Goal: Communication & Community: Participate in discussion

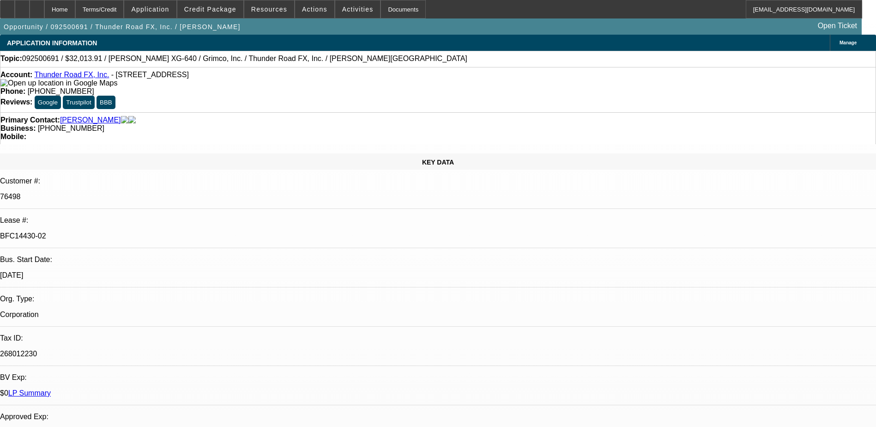
select select "0"
select select "3"
select select "0"
select select "2"
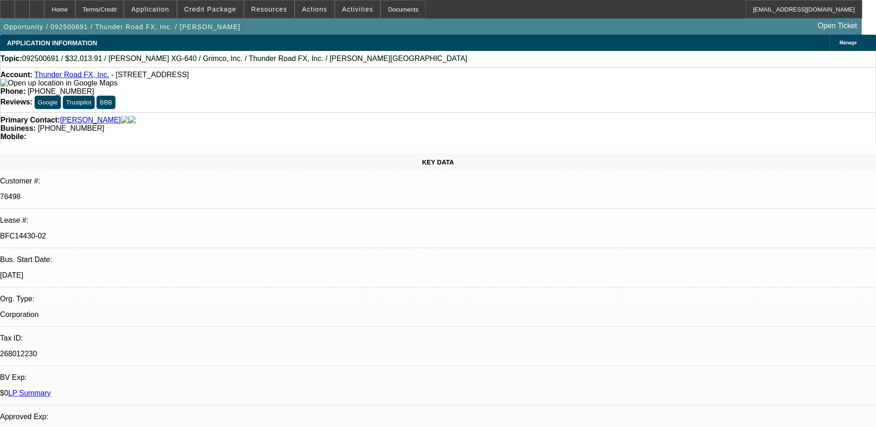
select select "0"
select select "3"
select select "0"
select select "2"
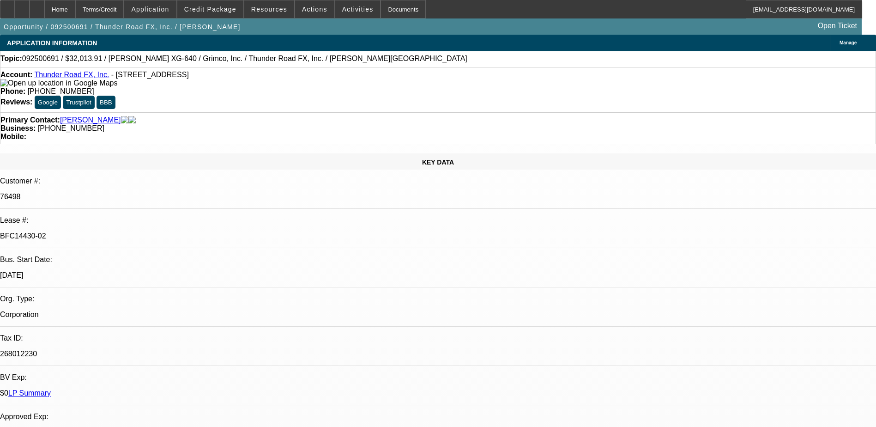
select select "0"
select select "2"
select select "0"
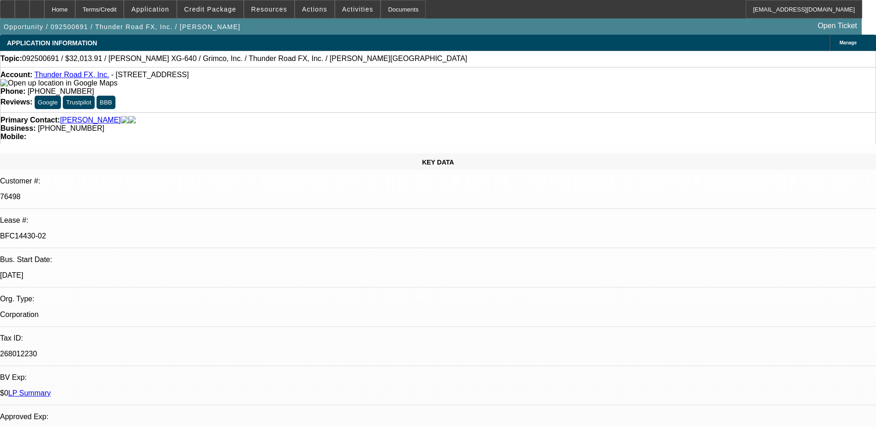
select select "0"
select select "2"
select select "0"
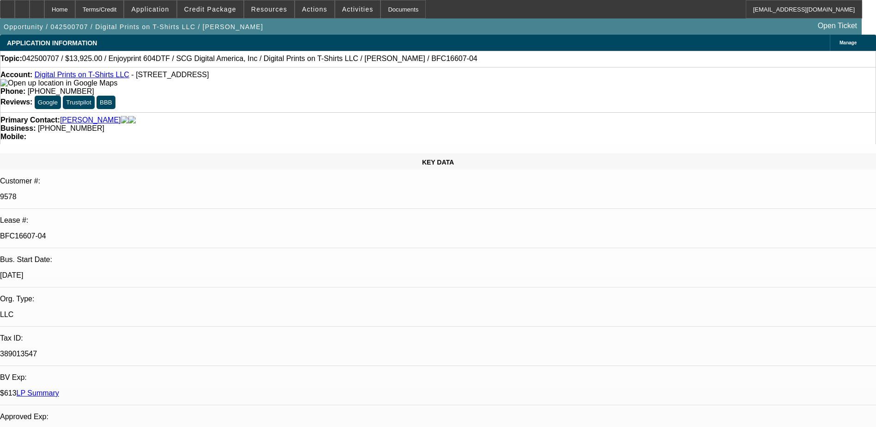
select select "0"
select select "3"
select select "0.1"
select select "5"
select select "0"
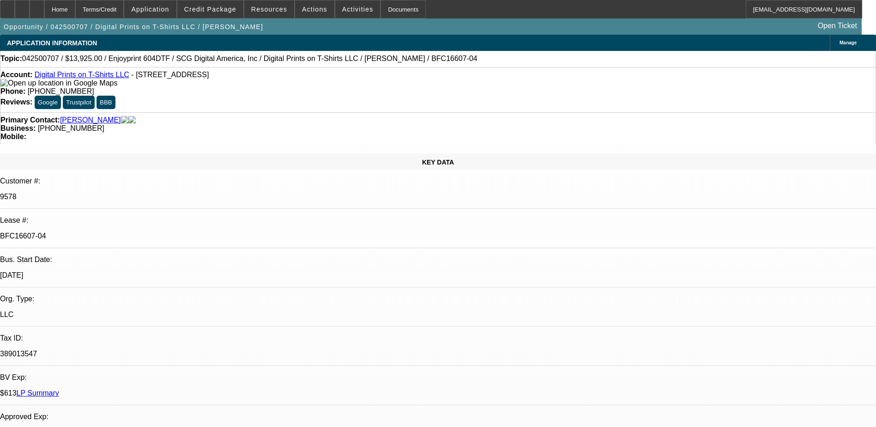
select select "0"
select select "0.1"
select select "5"
select select "0"
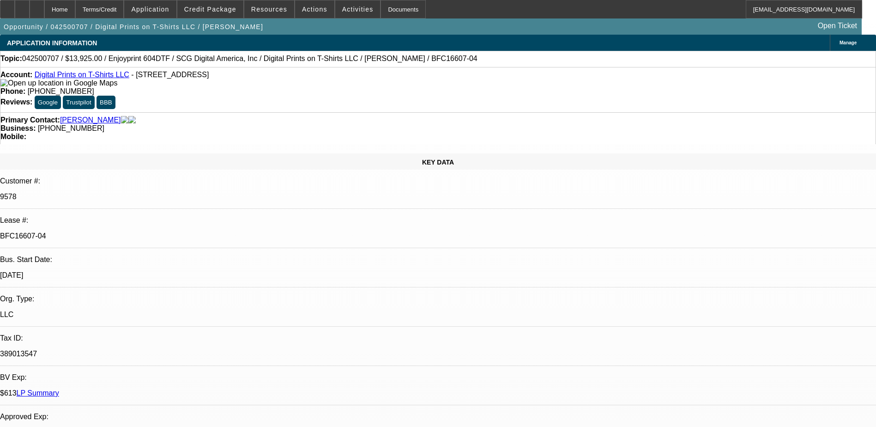
select select "0.1"
select select "5"
select select "0"
select select "0.1"
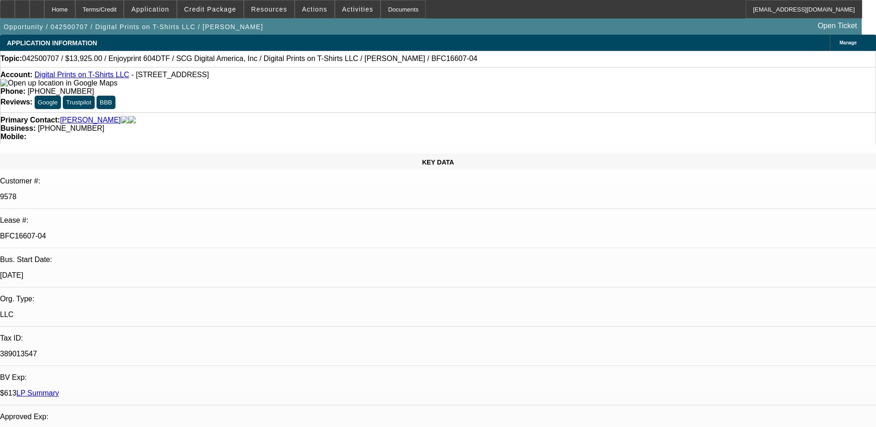
select select "5"
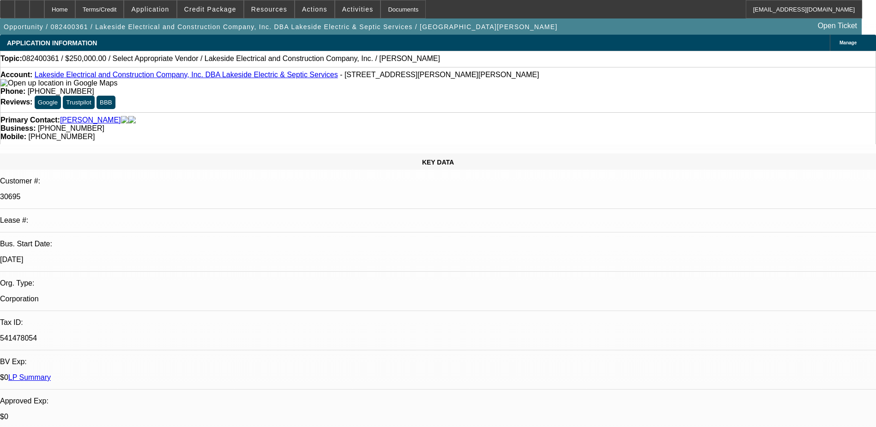
select select "0"
select select "2"
select select "0.1"
select select "4"
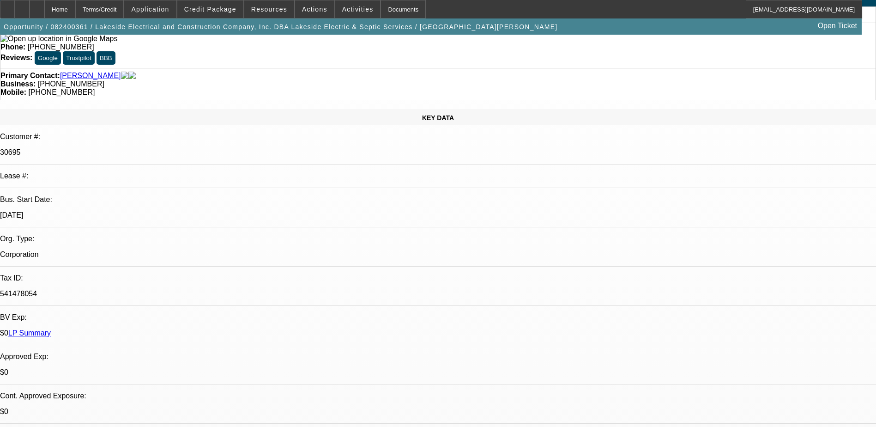
scroll to position [0, 0]
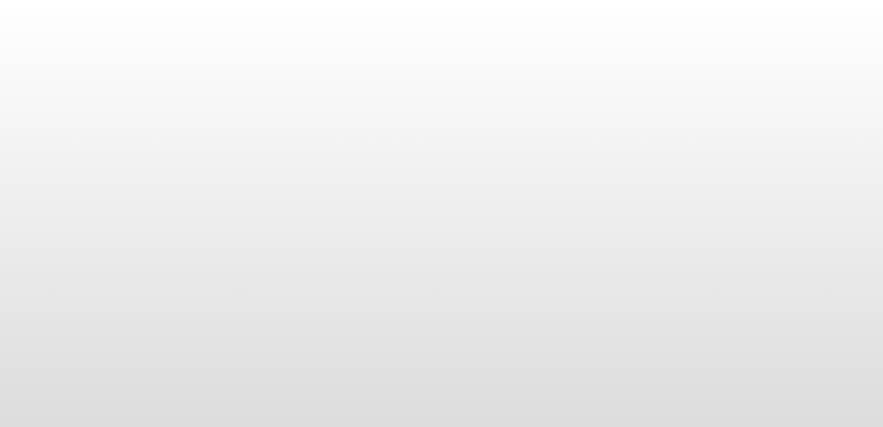
click at [26, 66] on body at bounding box center [441, 213] width 883 height 427
click at [10, 83] on body at bounding box center [441, 213] width 883 height 427
click at [27, 50] on body at bounding box center [441, 213] width 883 height 427
click at [15, 70] on body at bounding box center [441, 213] width 883 height 427
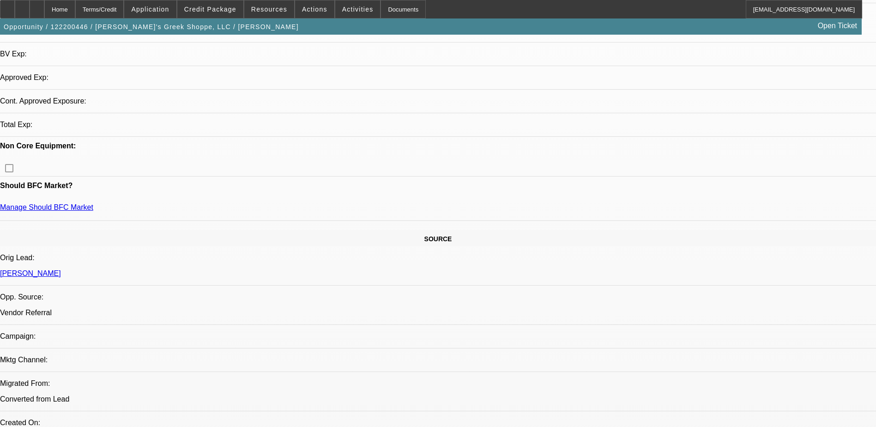
select select "0"
select select "2"
select select "0.1"
select select "0"
select select "2"
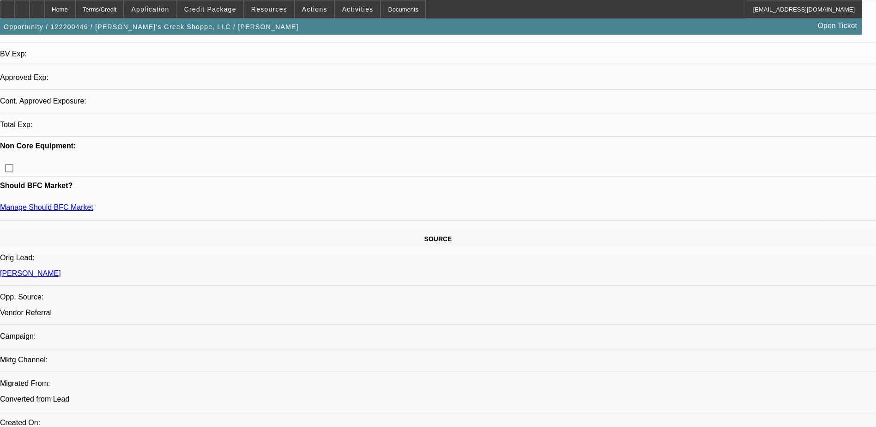
select select "0.1"
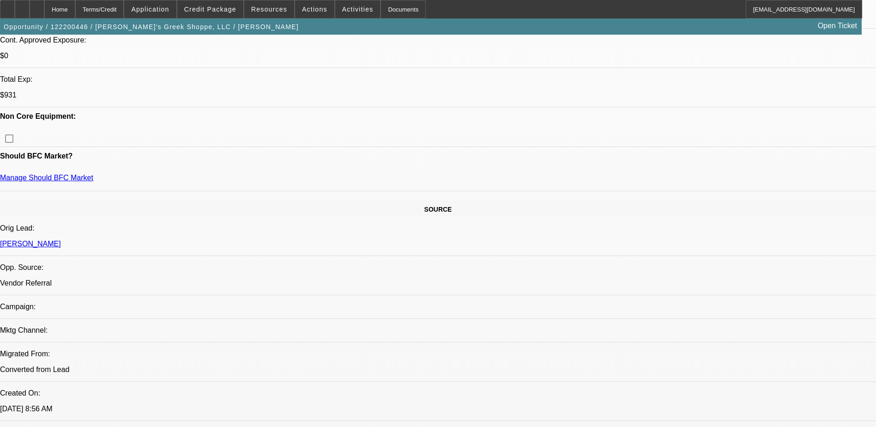
select select "1"
select select "2"
select select "4"
select select "1"
select select "2"
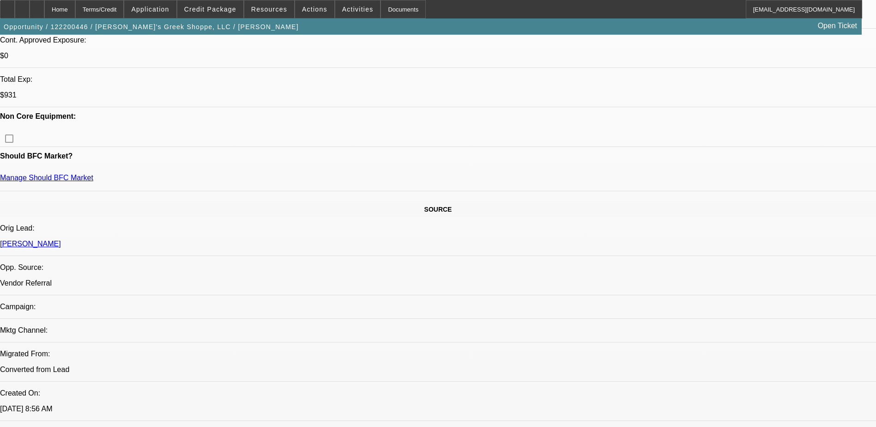
select select "4"
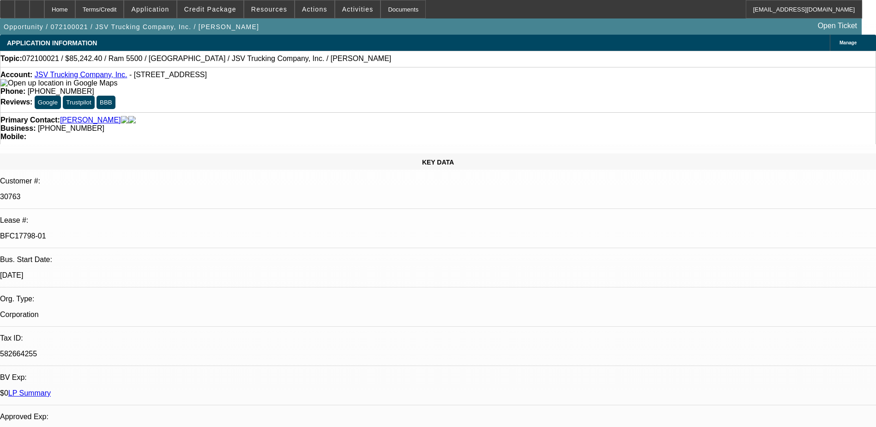
select select "0"
select select "2"
select select "0"
select select "6"
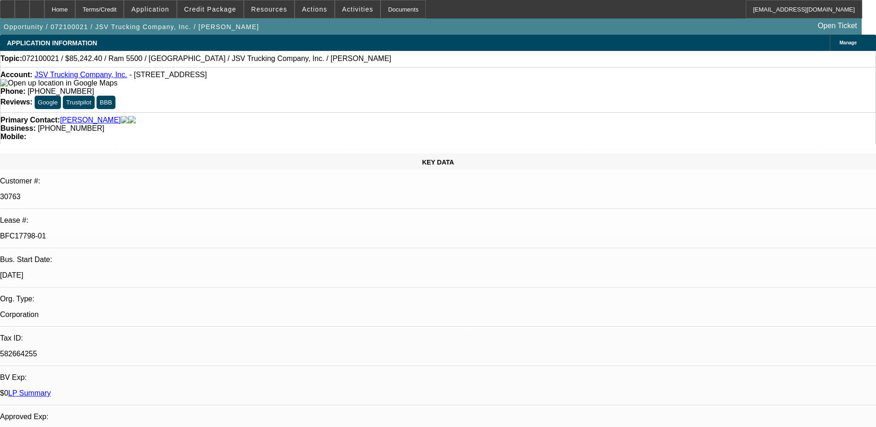
select select "0"
select select "6"
select select "0"
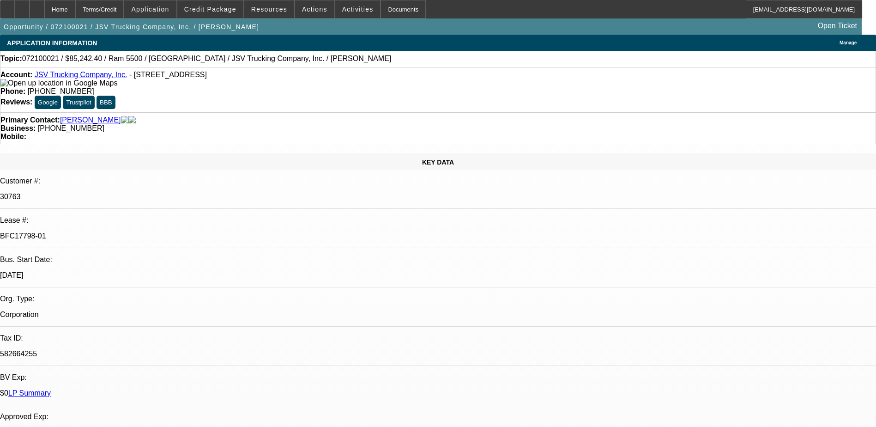
select select "2"
select select "0"
select select "6"
select select "0"
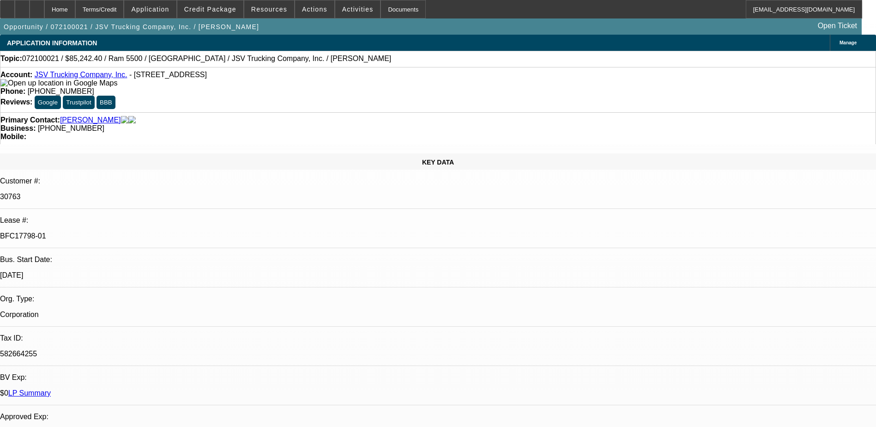
select select "0"
select select "6"
select select "0"
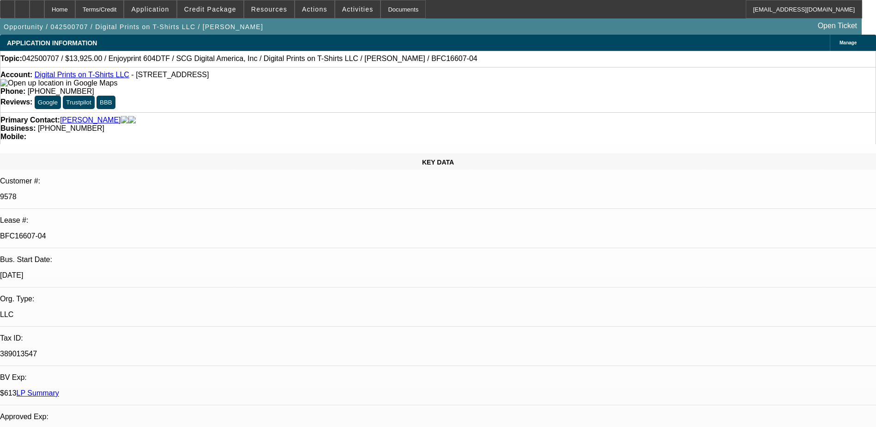
select select "3"
select select "0.1"
select select "5"
select select "0"
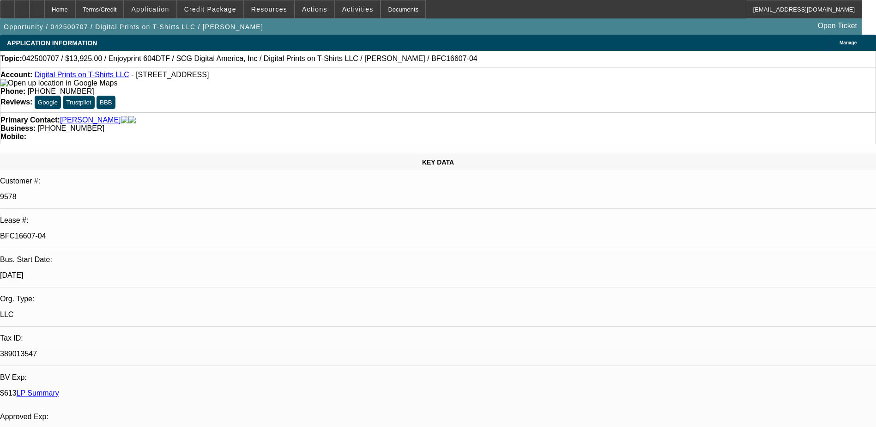
select select "0.1"
select select "5"
select select "0"
select select "0.1"
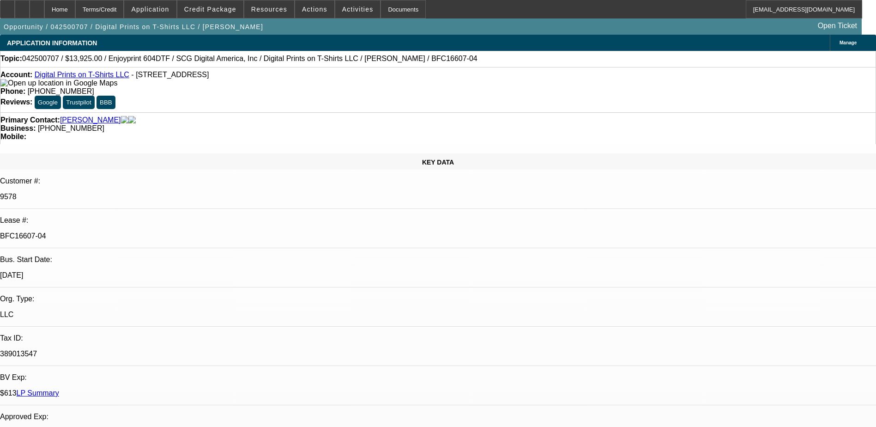
select select "5"
select select "0"
select select "0.1"
select select "5"
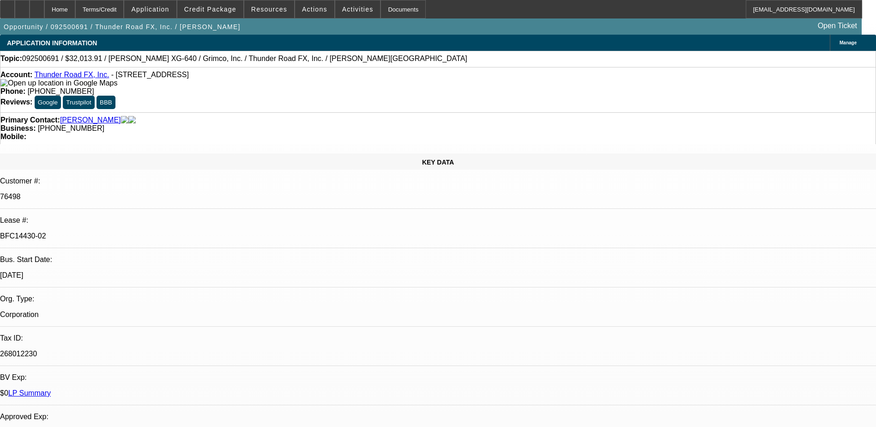
select select "0"
select select "3"
select select "0"
select select "2"
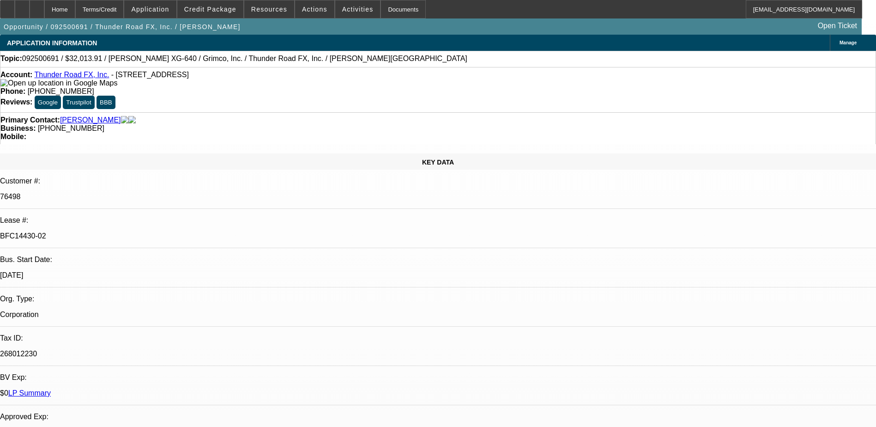
select select "0"
select select "3"
select select "0"
select select "2"
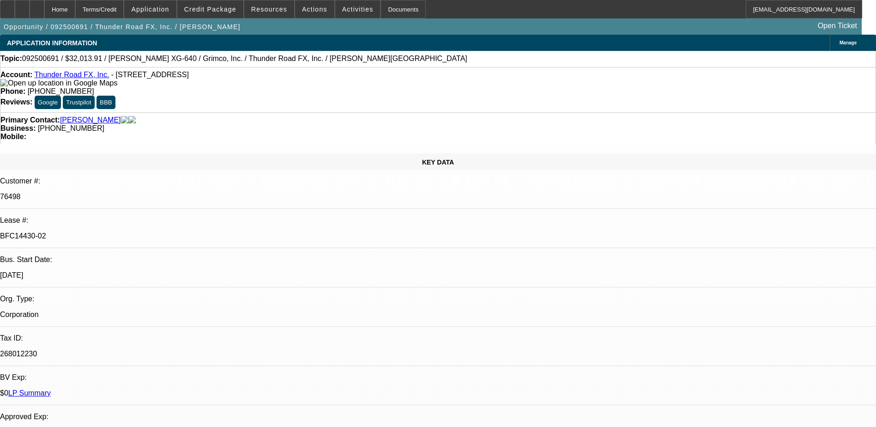
select select "0"
select select "2"
select select "0"
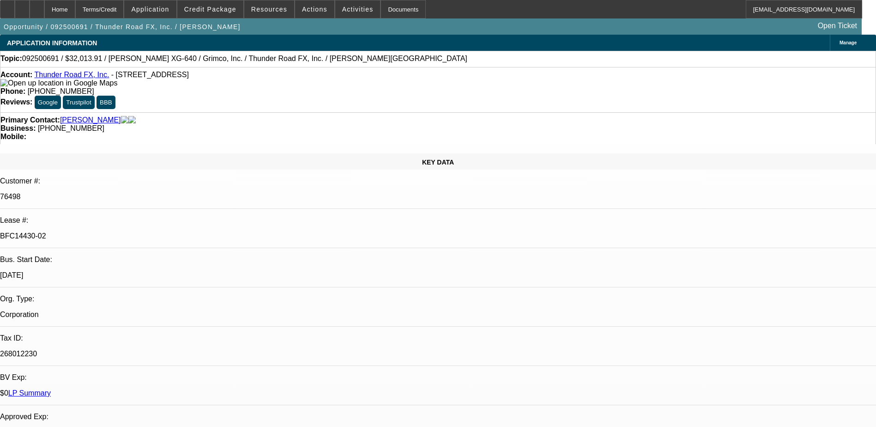
select select "0"
select select "2"
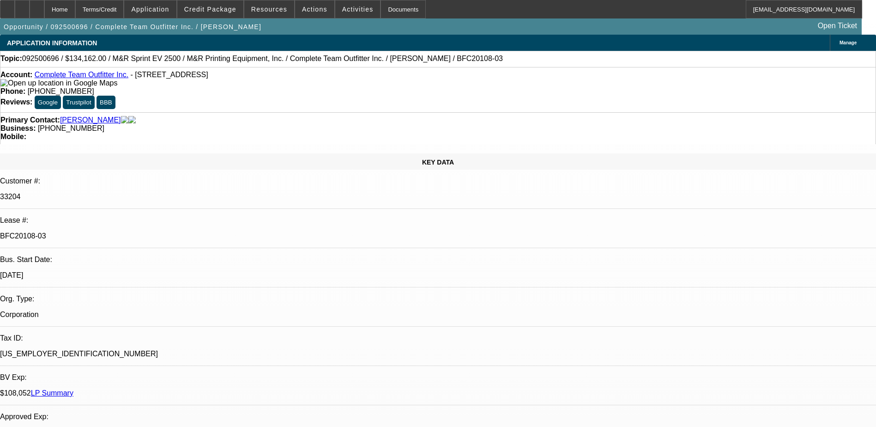
select select "0"
select select "2"
select select "0"
select select "2"
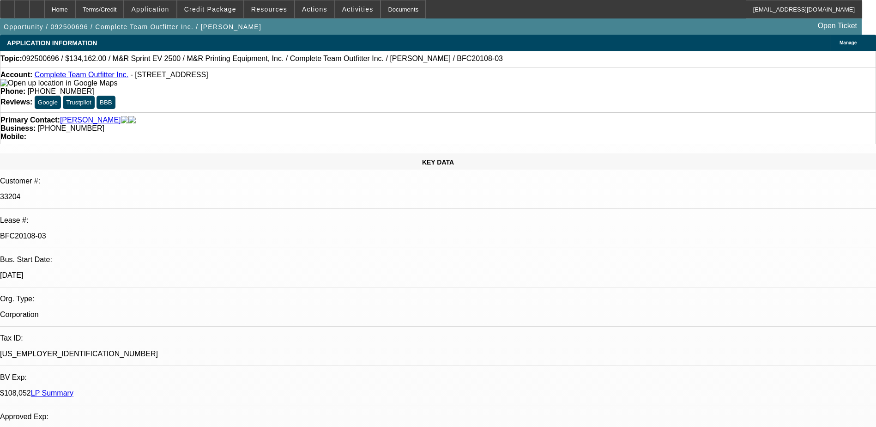
select select "0"
select select "2"
select select "0"
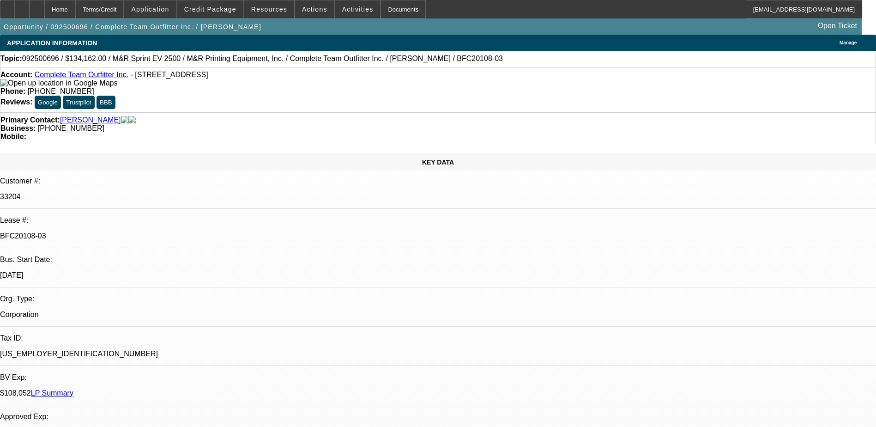
select select "2"
select select "0"
select select "1"
select select "2"
select select "6"
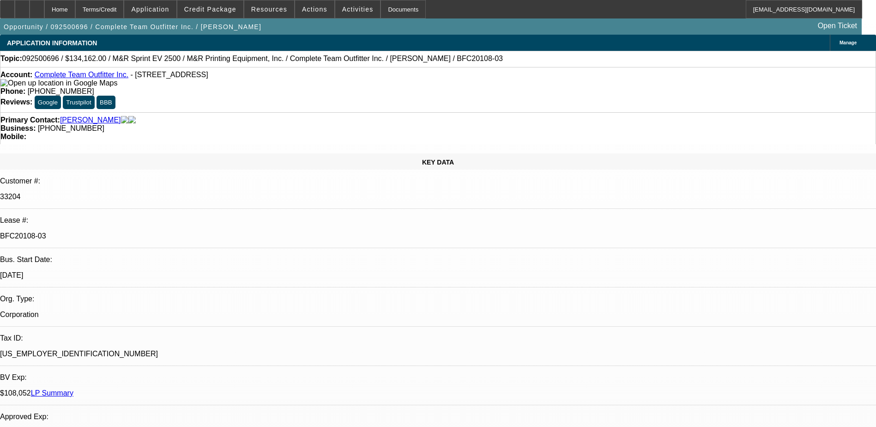
select select "1"
select select "2"
select select "6"
select select "1"
select select "2"
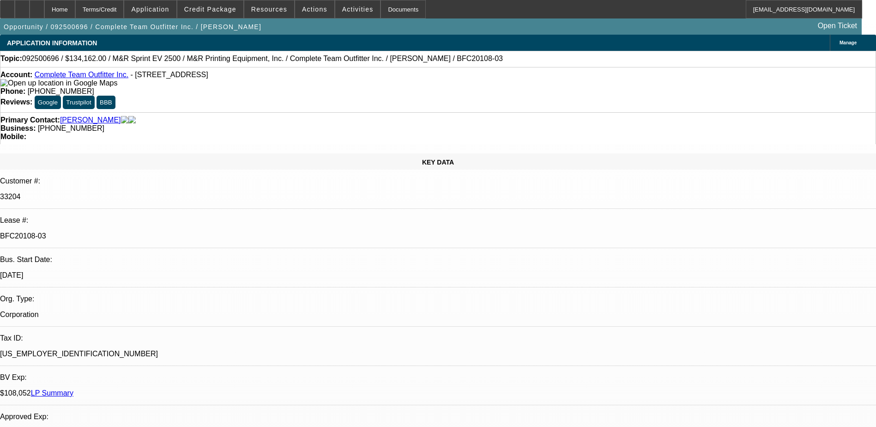
select select "6"
select select "1"
select select "2"
select select "6"
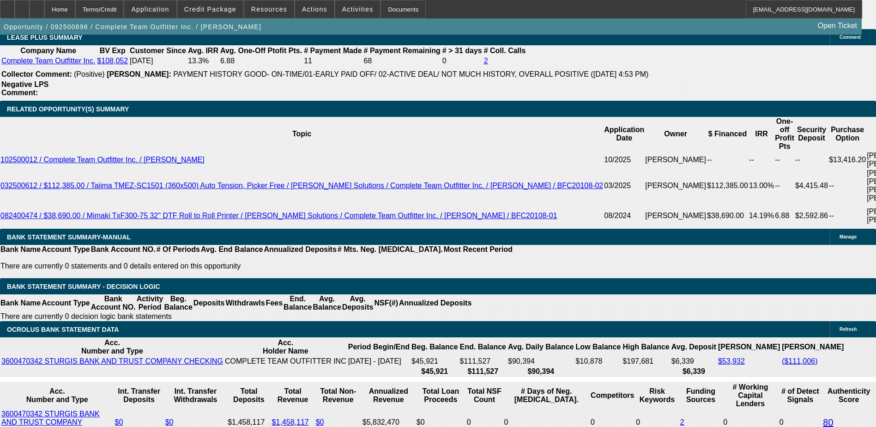
scroll to position [1615, 0]
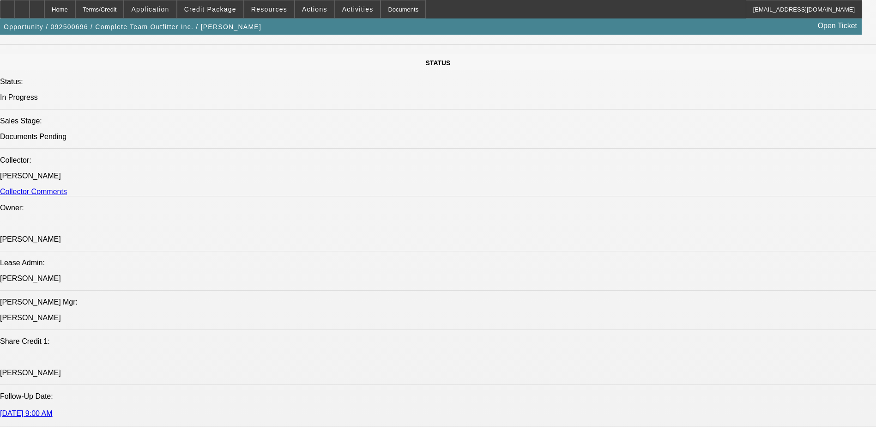
scroll to position [1199, 0]
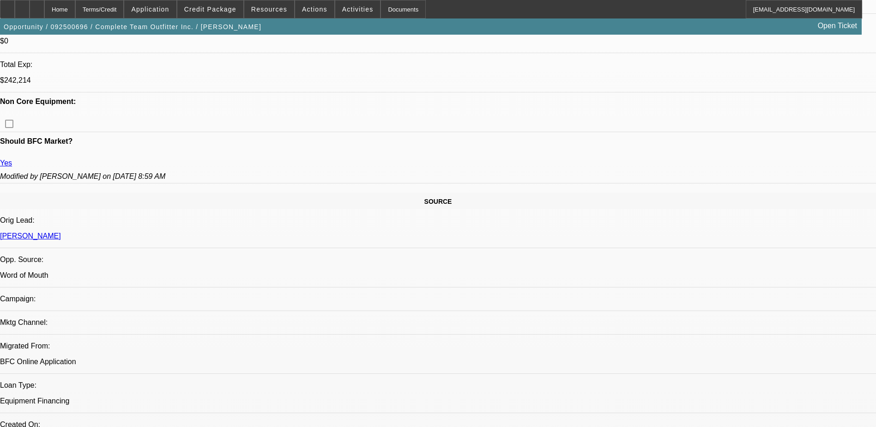
scroll to position [506, 0]
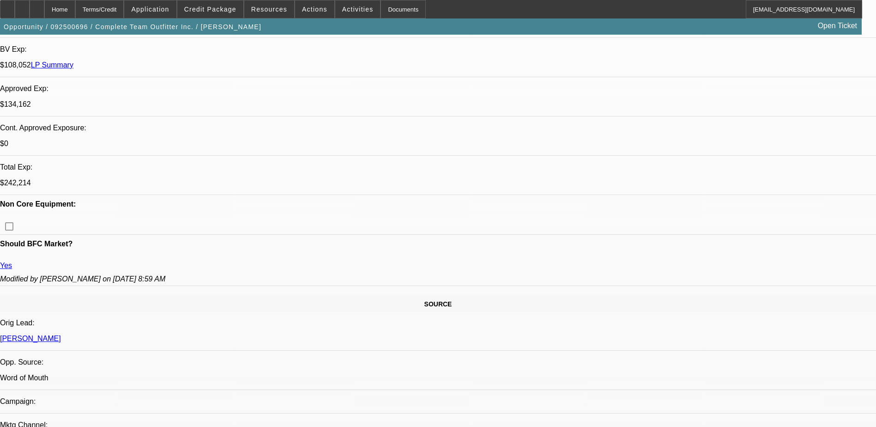
scroll to position [322, 0]
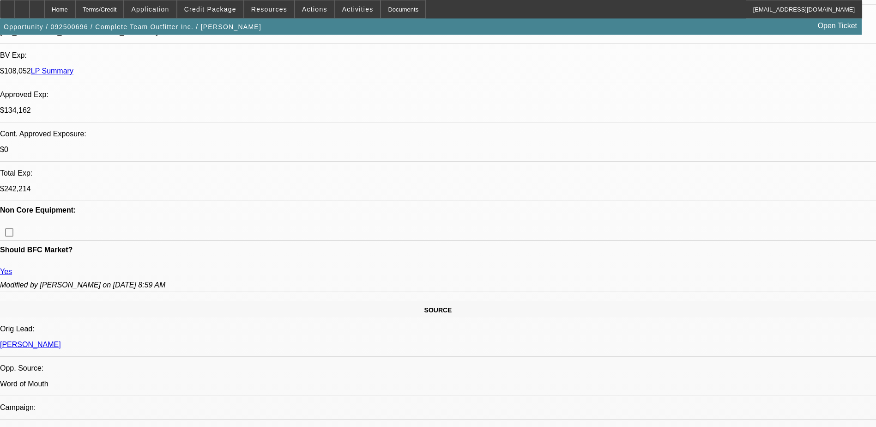
drag, startPoint x: 0, startPoint y: 134, endPoint x: 76, endPoint y: 146, distance: 77.1
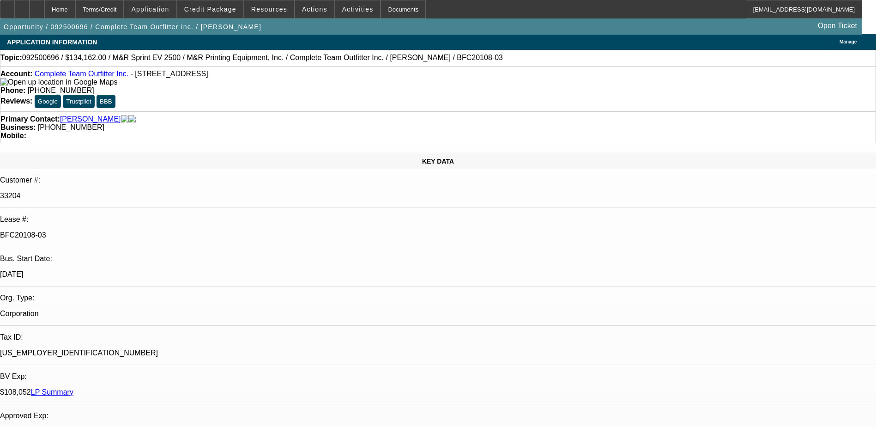
scroll to position [0, 0]
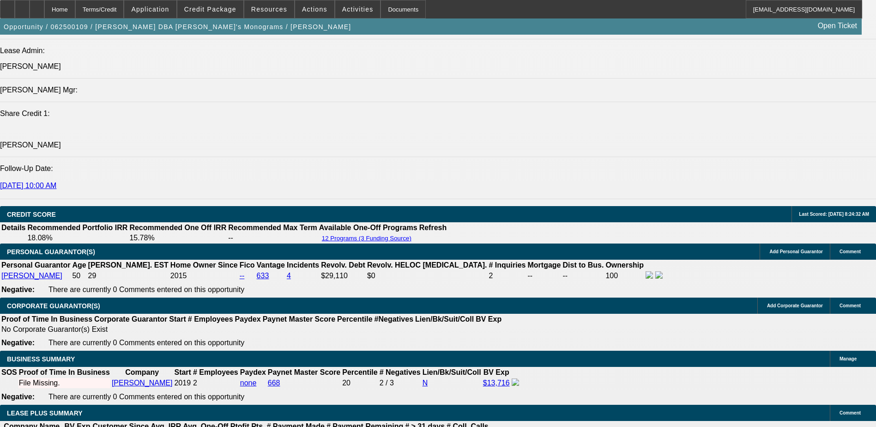
select select "0"
select select "2"
select select "0"
select select "2"
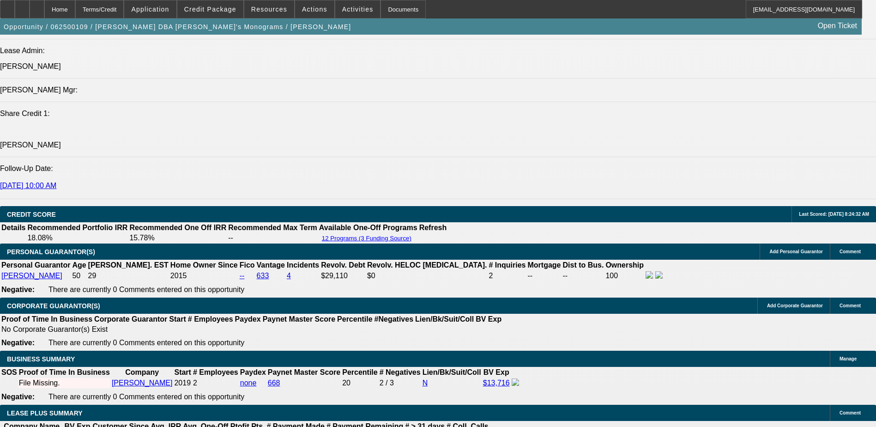
select select "0"
select select "2"
select select "0"
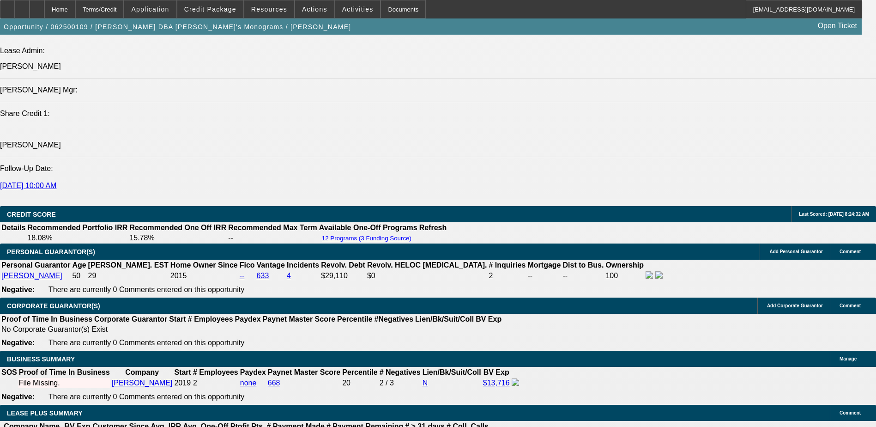
select select "2"
select select "0"
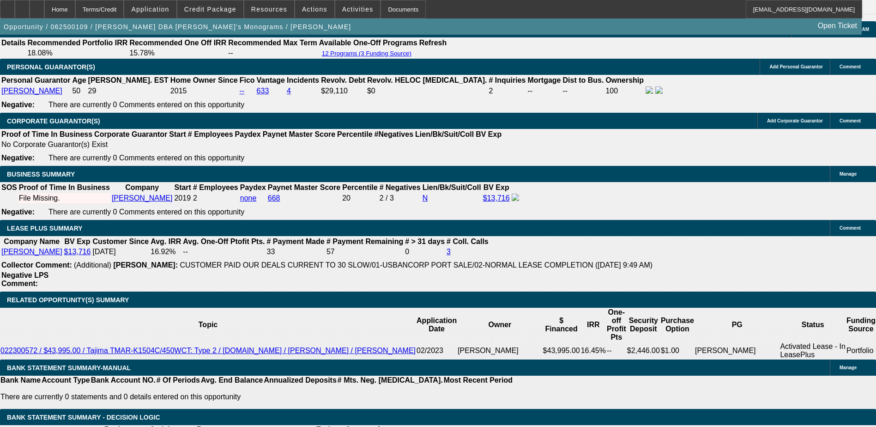
select select "1"
select select "2"
select select "1"
select select "2"
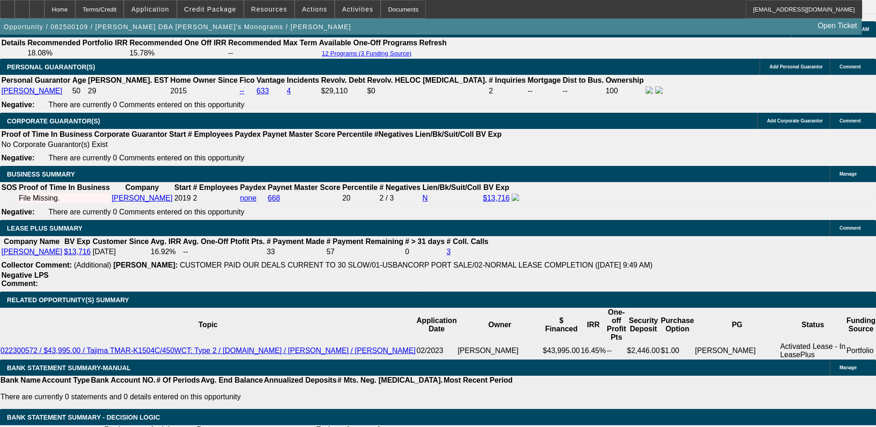
select select "2"
select select "1"
select select "2"
select select "1"
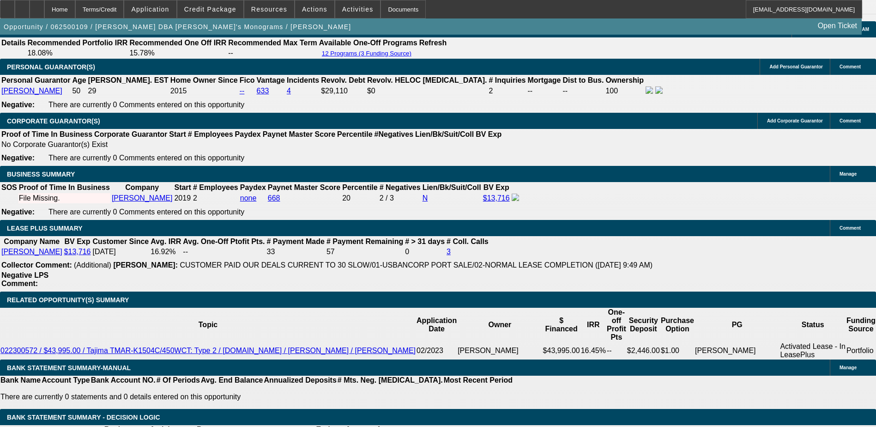
select select "2"
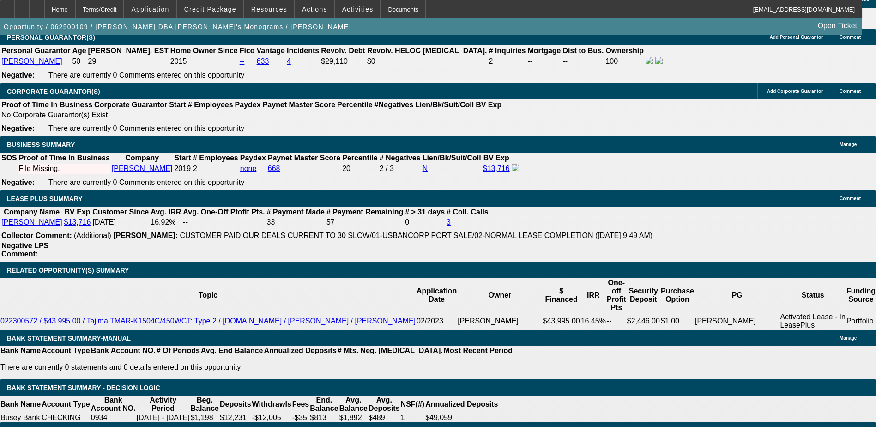
scroll to position [1577, 0]
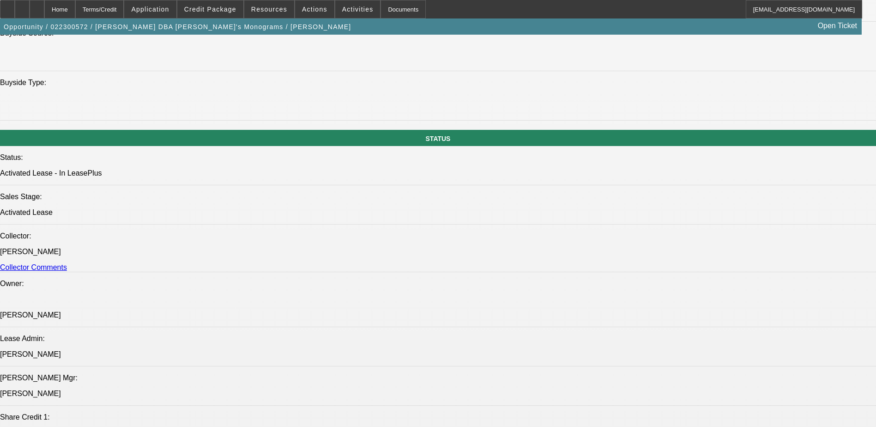
select select "0"
select select "2"
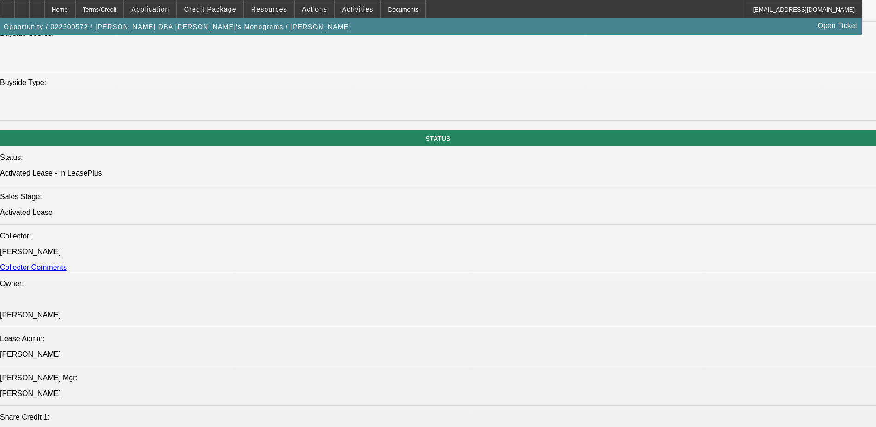
select select "0"
select select "2"
select select "0"
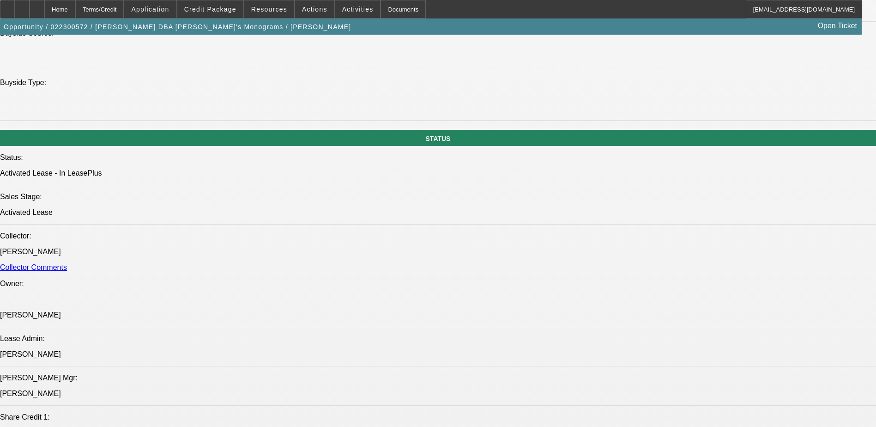
select select "2"
select select "0"
select select "1"
select select "2"
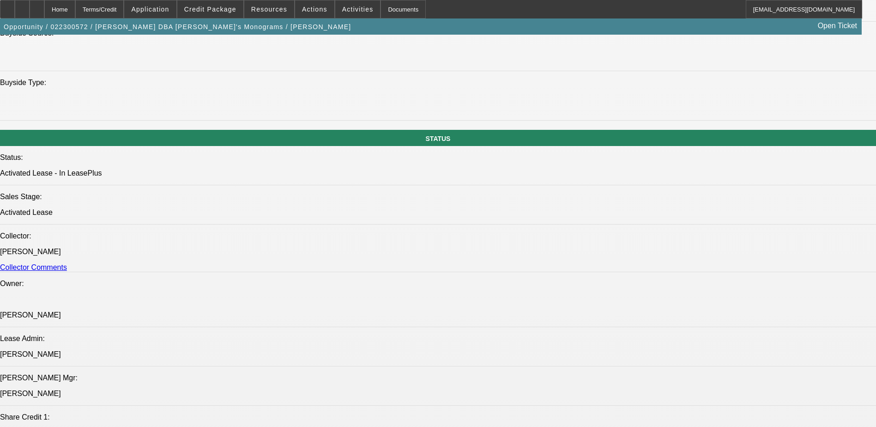
select select "1"
select select "2"
select select "1"
select select "2"
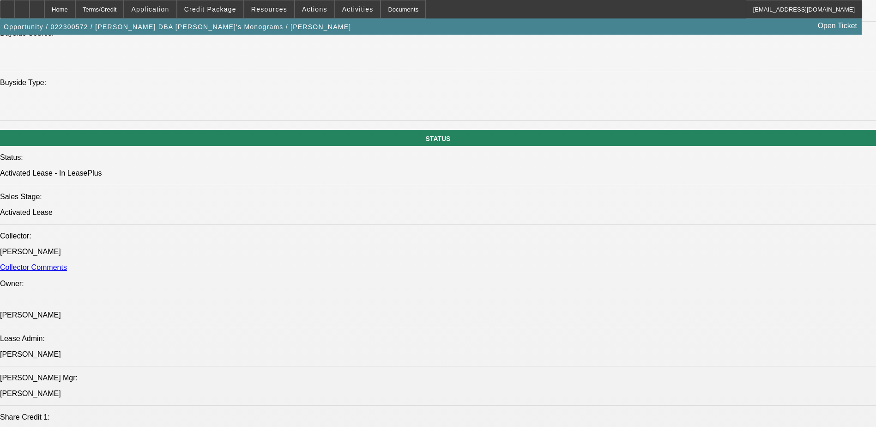
select select "2"
select select "1"
select select "2"
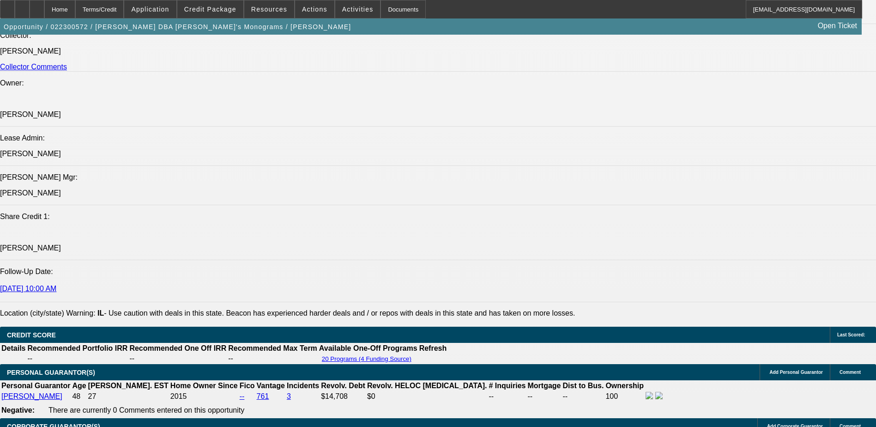
scroll to position [1303, 0]
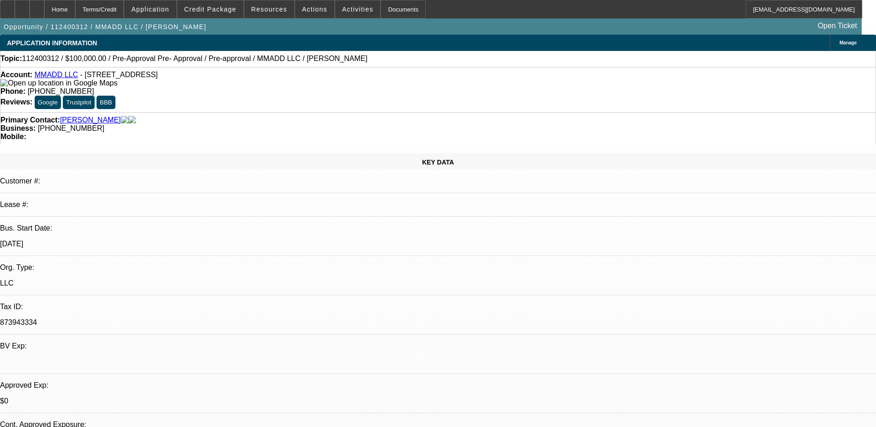
select select "0"
select select "0.1"
select select "0"
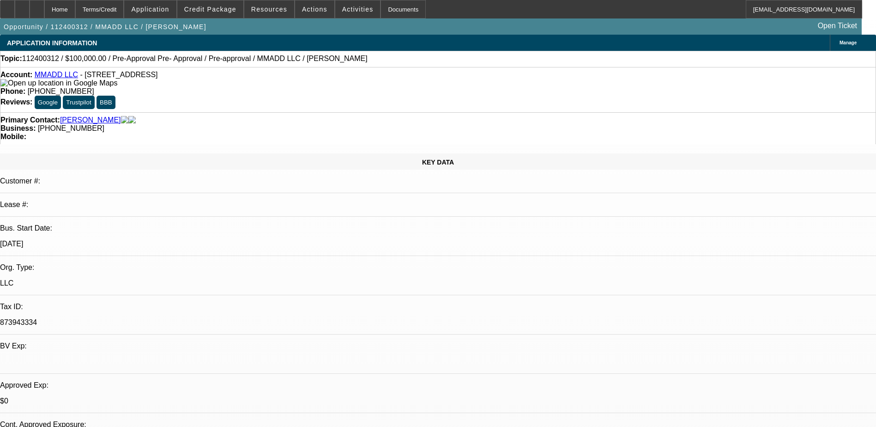
select select "0.1"
select select "1"
select select "4"
select select "1"
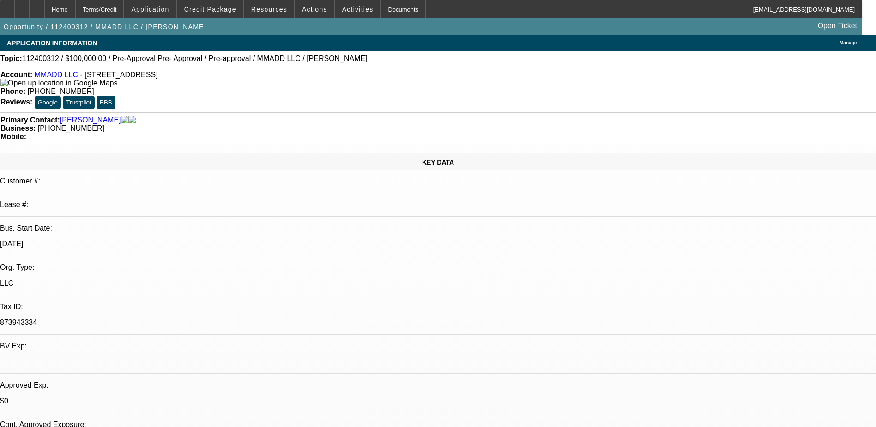
select select "1"
select select "4"
click at [58, 76] on link "MMADD LLC" at bounding box center [56, 75] width 43 height 8
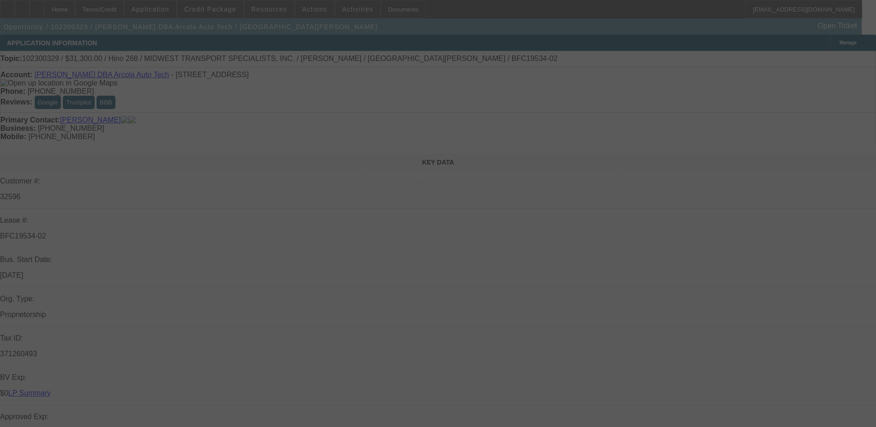
scroll to position [92, 0]
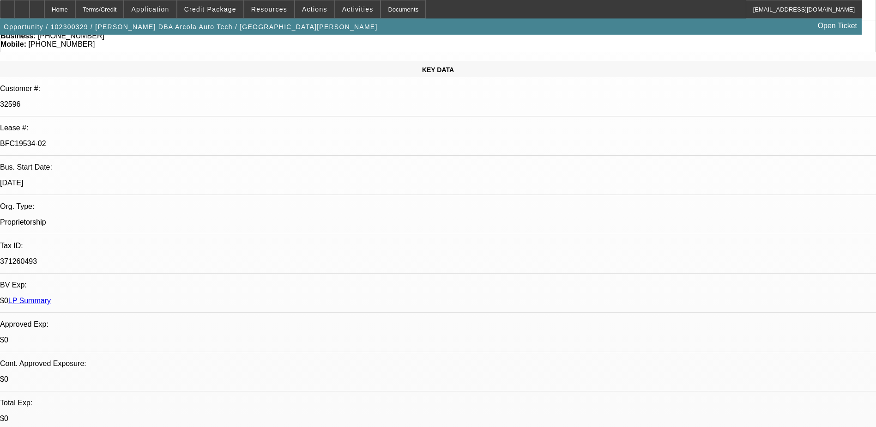
select select "0"
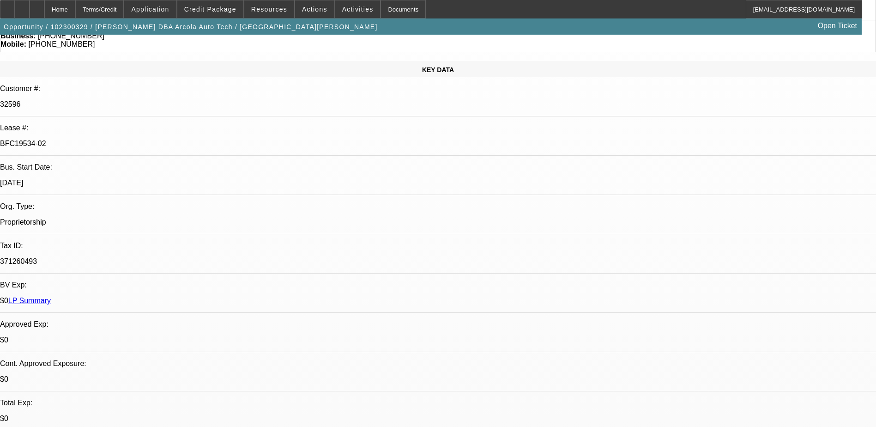
select select "0"
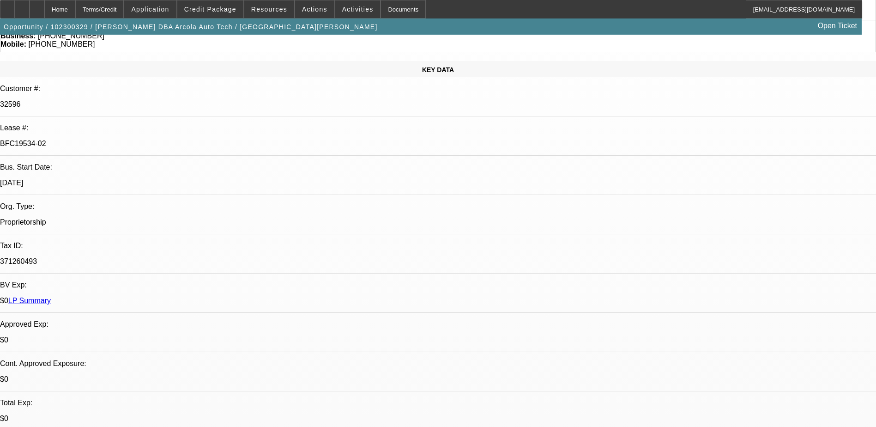
select select "0"
select select "1"
select select "6"
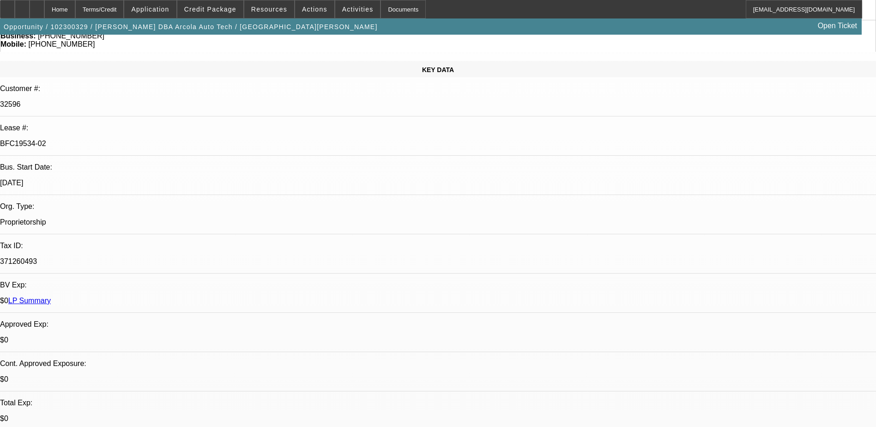
select select "1"
select select "6"
select select "1"
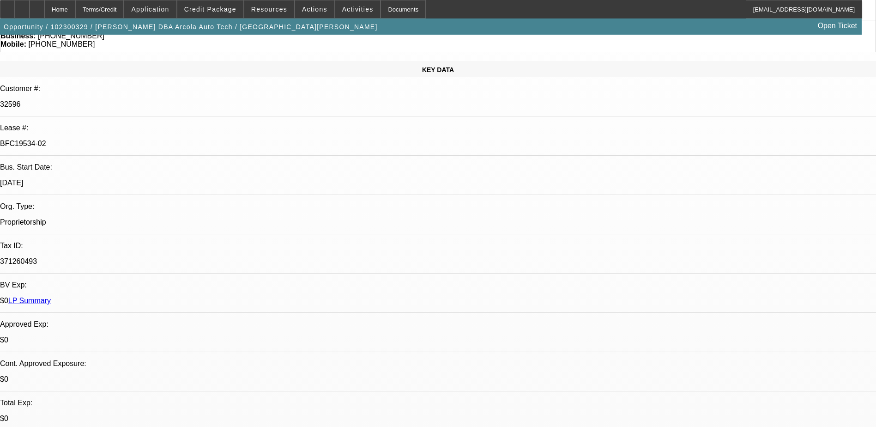
select select "6"
select select "1"
select select "6"
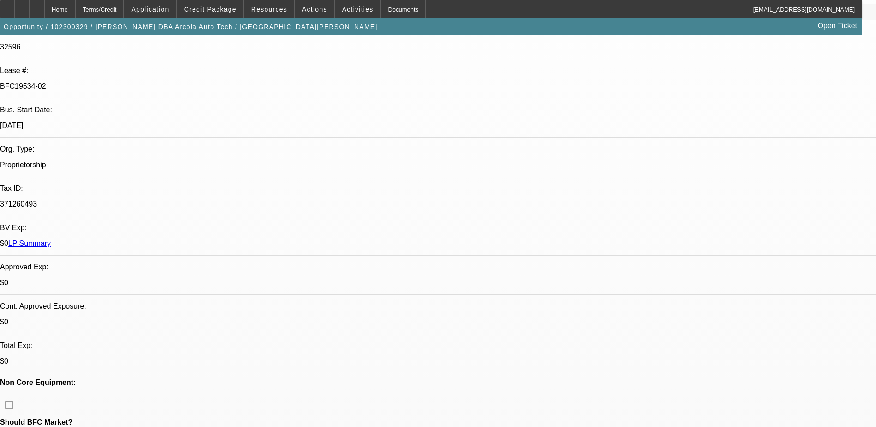
scroll to position [145, 0]
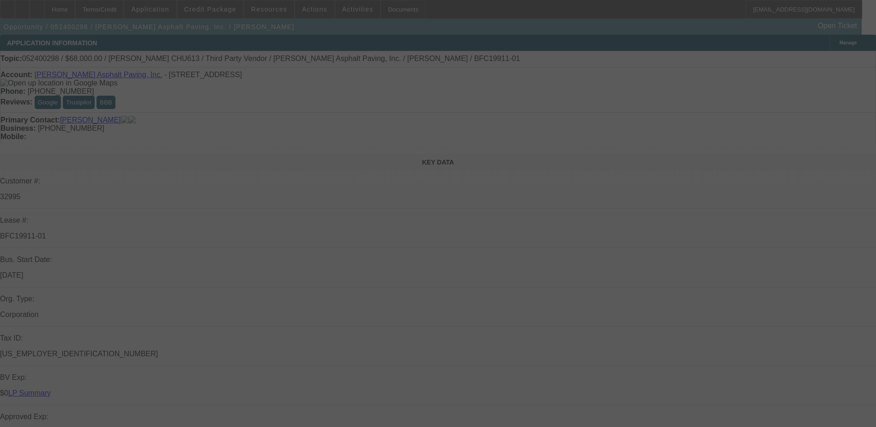
select select "0"
select select "3"
select select "0"
select select "6"
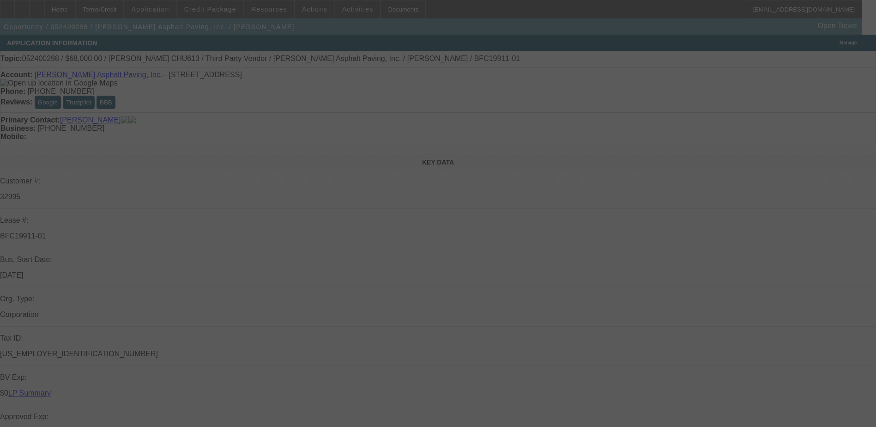
select select "0"
select select "3"
select select "0"
select select "6"
